Goal: Task Accomplishment & Management: Manage account settings

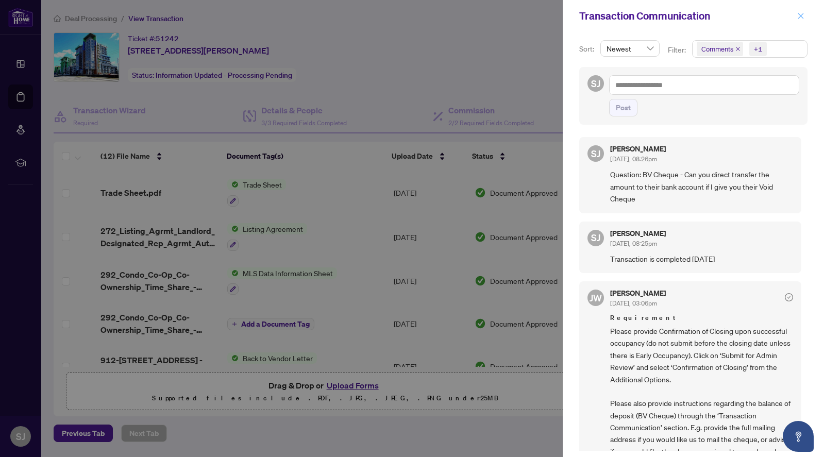
click at [800, 16] on icon "close" at bounding box center [801, 15] width 7 height 7
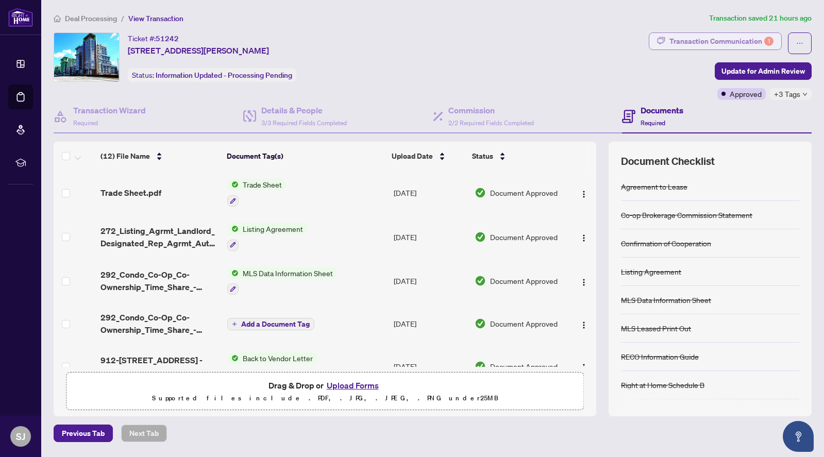
click at [686, 41] on div "Transaction Communication 1" at bounding box center [722, 41] width 104 height 16
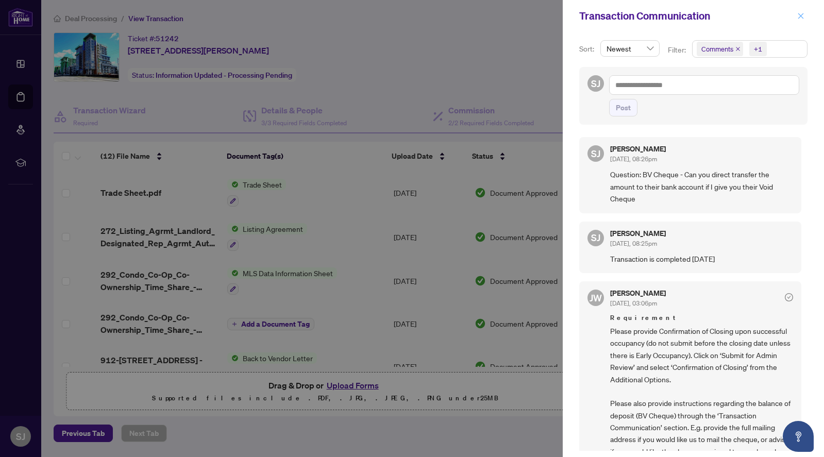
click at [799, 14] on icon "close" at bounding box center [801, 15] width 7 height 7
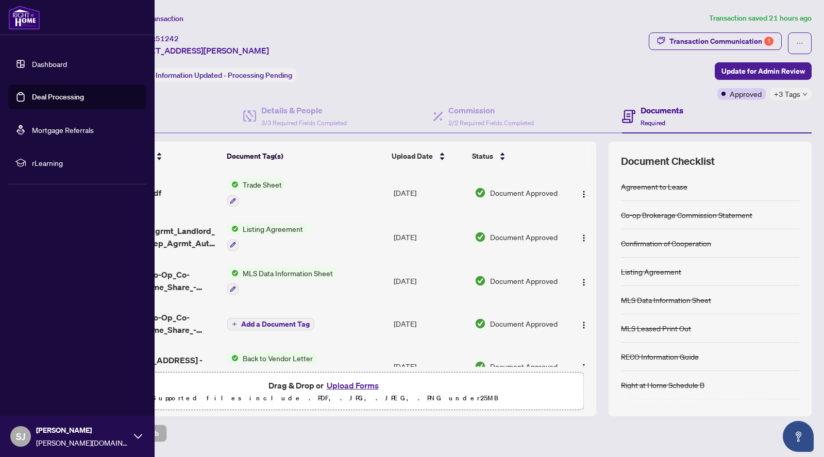
click at [45, 100] on link "Deal Processing" at bounding box center [58, 96] width 52 height 9
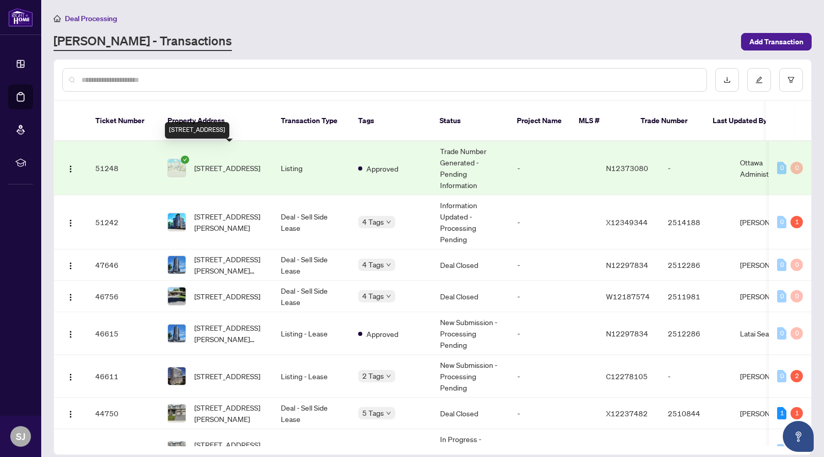
click at [208, 162] on span "[STREET_ADDRESS]" at bounding box center [227, 167] width 66 height 11
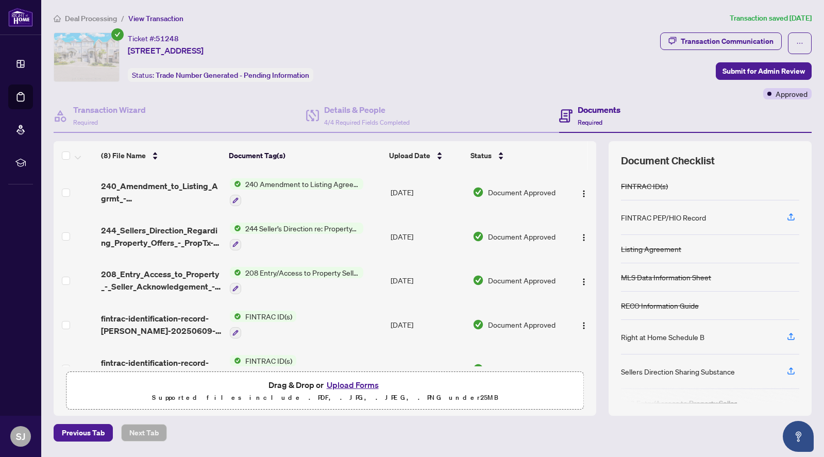
click at [290, 184] on span "240 Amendment to Listing Agreement - Authority to Offer for Sale Price Change/E…" at bounding box center [302, 183] width 122 height 11
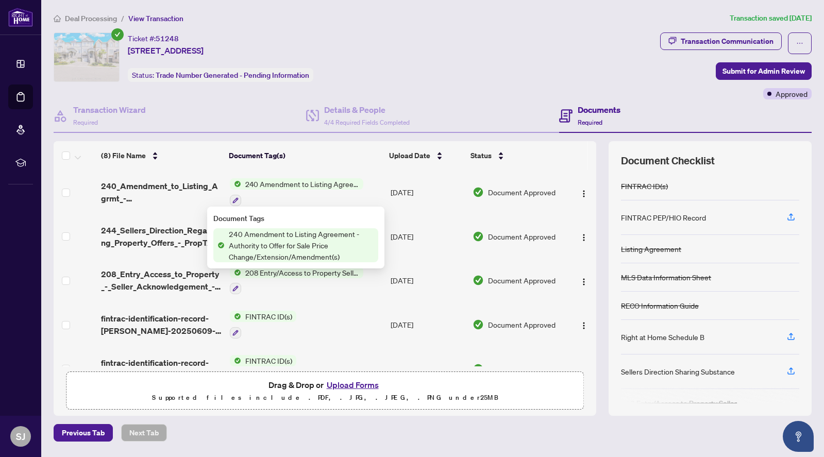
click at [291, 249] on span "240 Amendment to Listing Agreement - Authority to Offer for Sale Price Change/E…" at bounding box center [302, 245] width 154 height 34
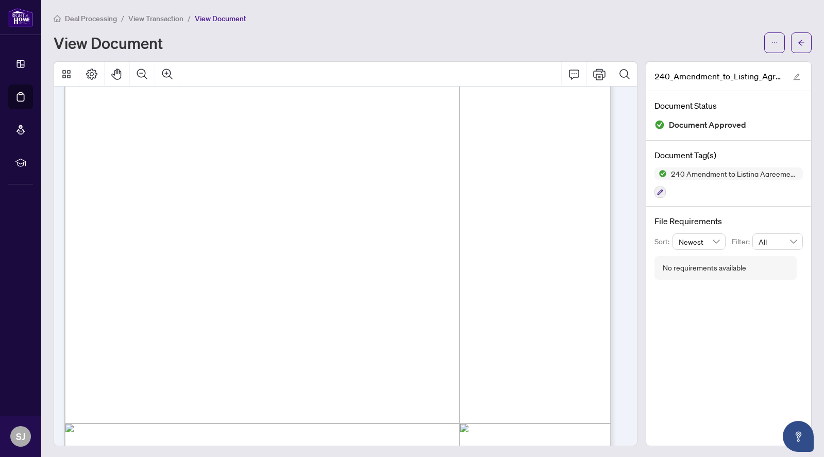
scroll to position [110, 0]
click at [593, 74] on icon "Print" at bounding box center [599, 74] width 12 height 12
click at [546, 36] on div "View Document" at bounding box center [406, 43] width 705 height 16
click at [798, 40] on icon "arrow-left" at bounding box center [801, 42] width 7 height 7
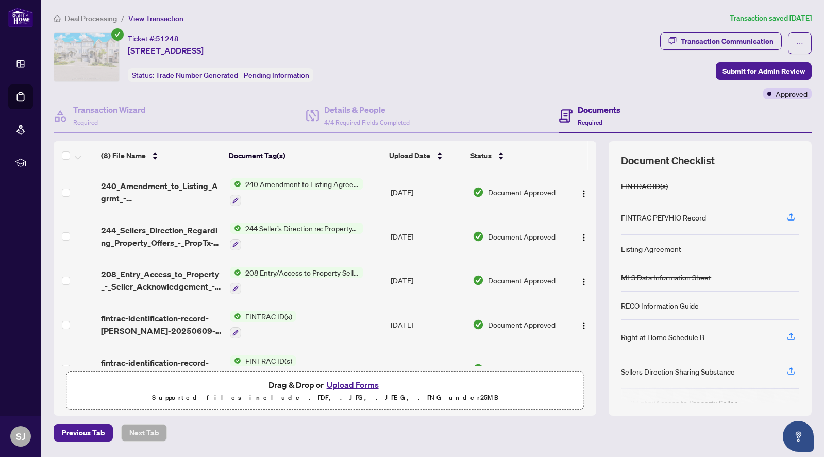
click at [340, 387] on button "Upload Forms" at bounding box center [353, 384] width 58 height 13
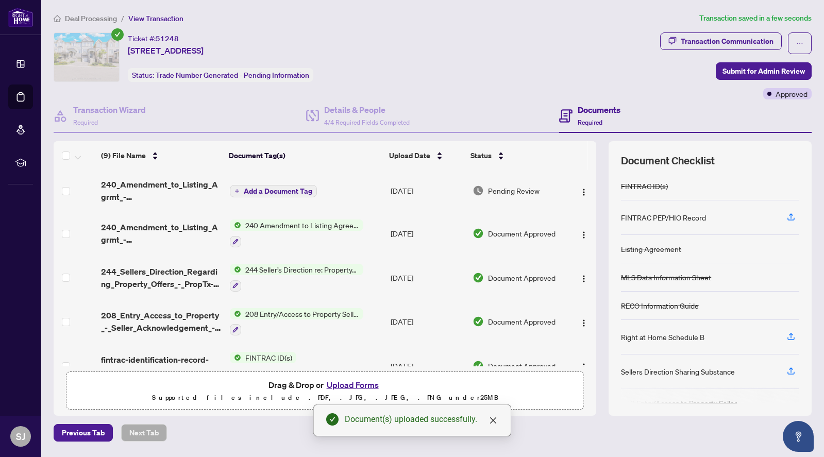
click at [256, 188] on span "Add a Document Tag" at bounding box center [278, 191] width 69 height 7
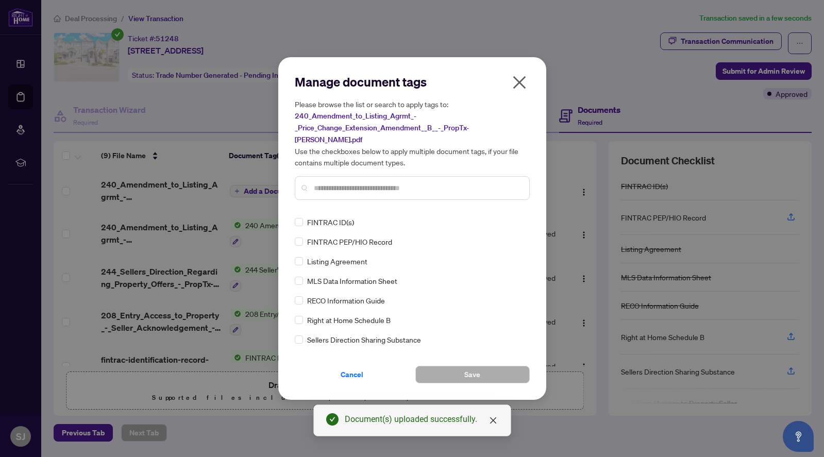
click at [337, 183] on input "text" at bounding box center [417, 188] width 207 height 11
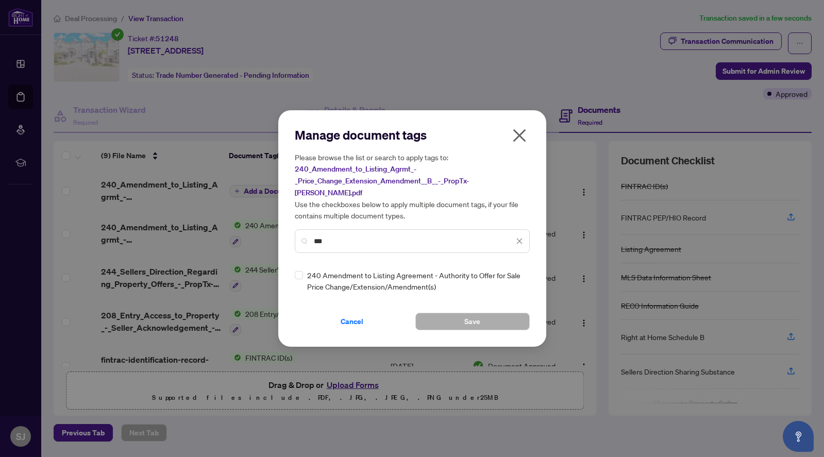
type input "***"
click at [469, 315] on span "Save" at bounding box center [473, 321] width 16 height 16
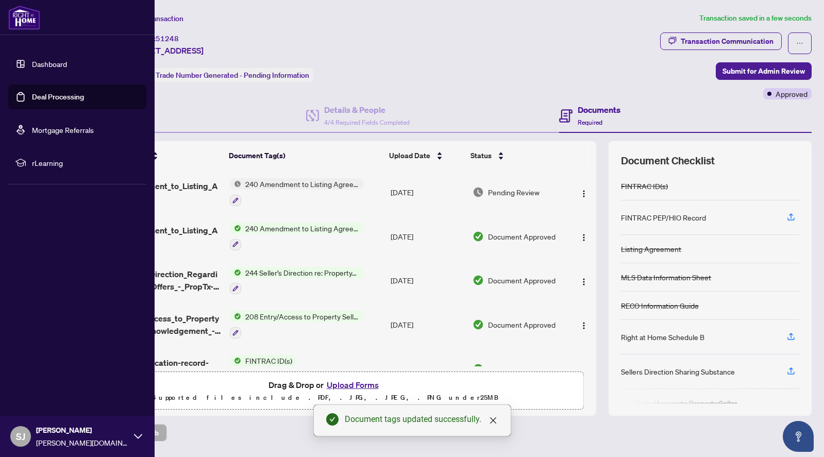
click at [48, 96] on link "Deal Processing" at bounding box center [58, 96] width 52 height 9
